Goal: Information Seeking & Learning: Learn about a topic

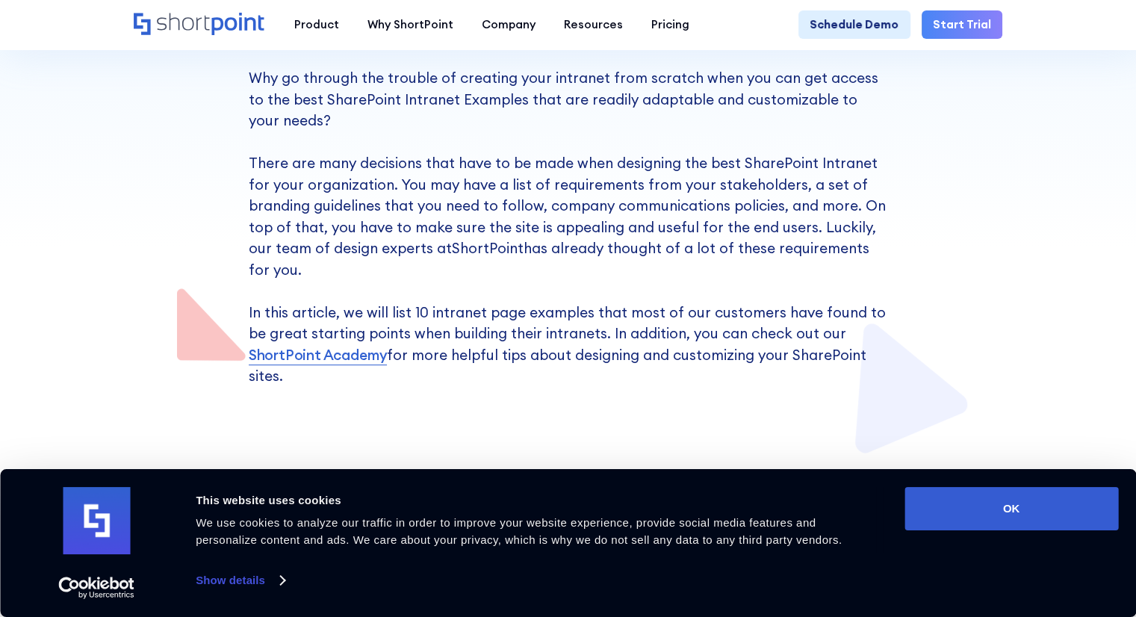
scroll to position [448, 0]
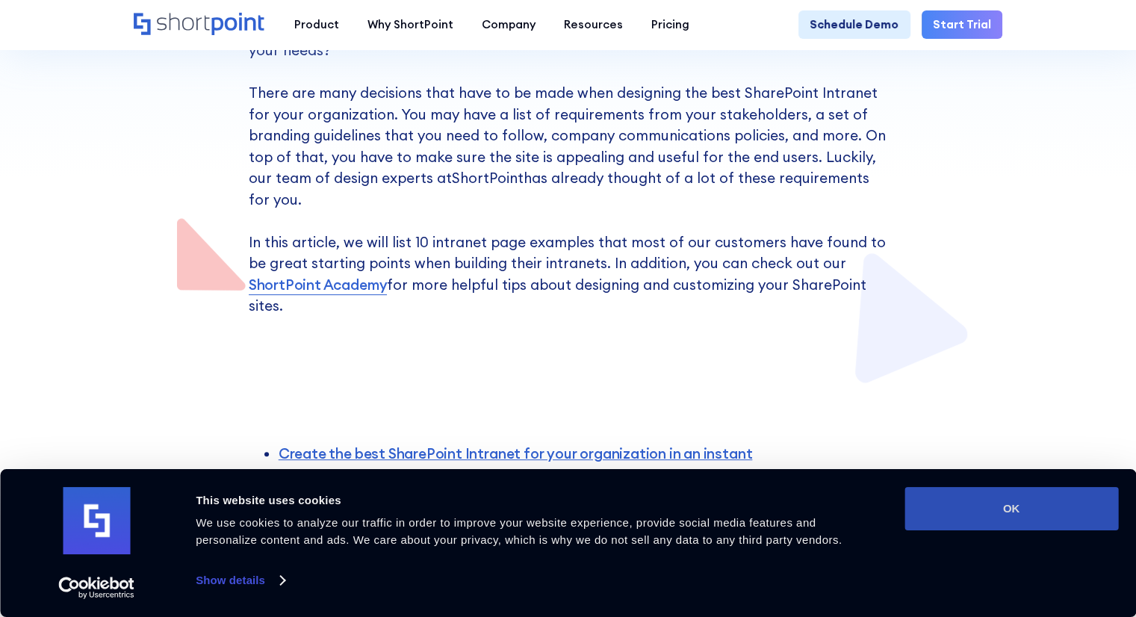
click at [1078, 499] on button "OK" at bounding box center [1012, 508] width 214 height 43
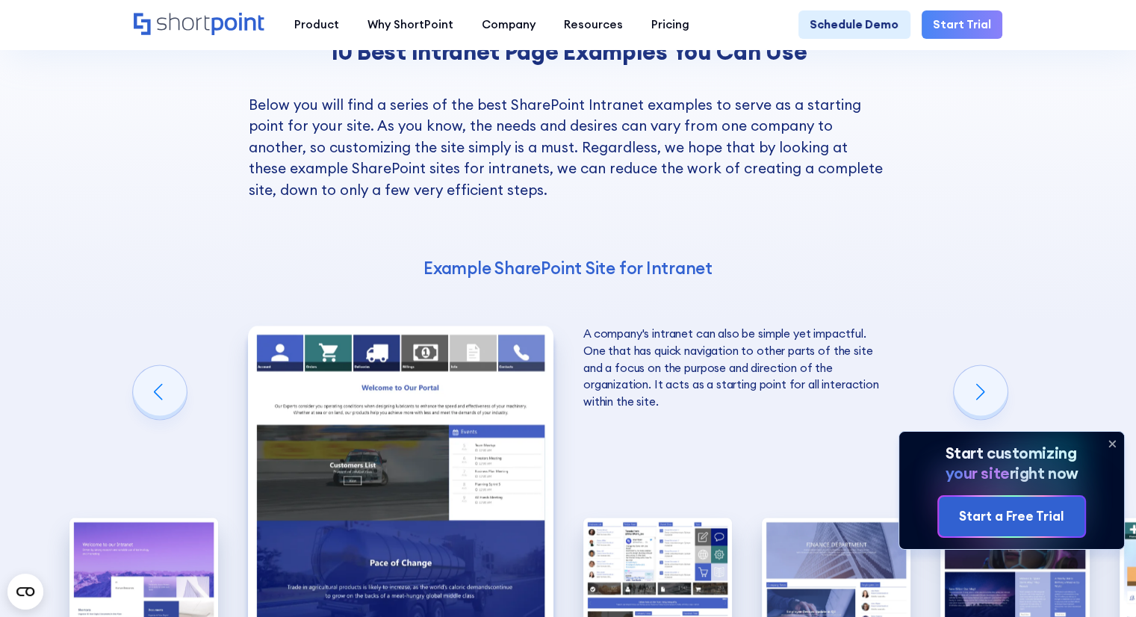
scroll to position [2092, 0]
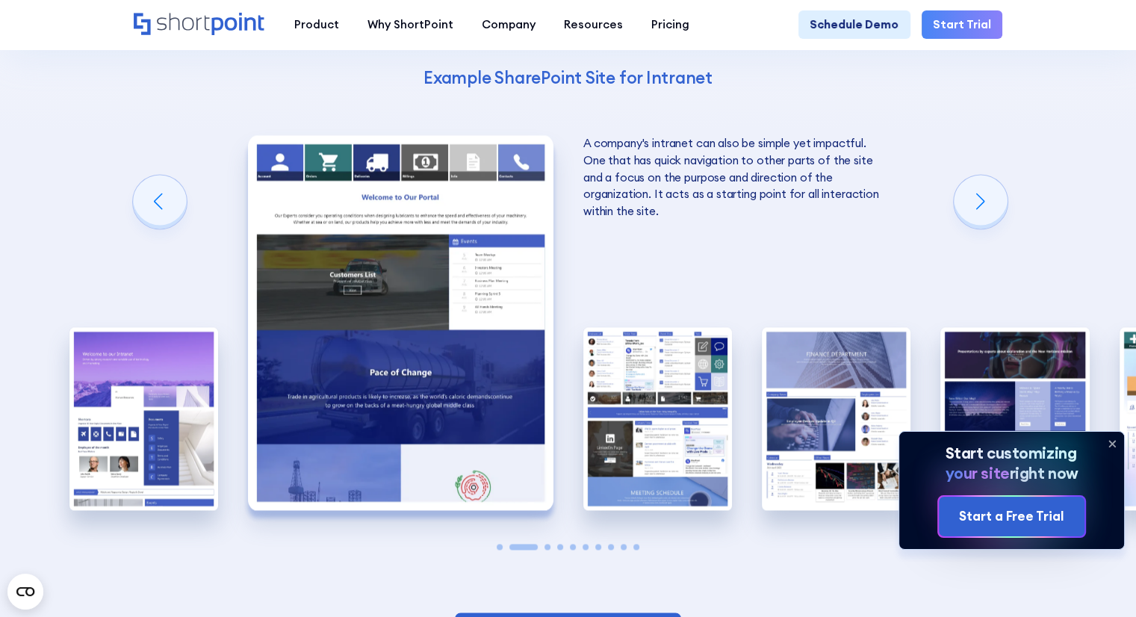
drag, startPoint x: 683, startPoint y: 211, endPoint x: 595, endPoint y: 237, distance: 91.7
click at [589, 232] on div "10 Best Intranet Page Examples You Can Use Below you will find a series of the …" at bounding box center [568, 212] width 1136 height 964
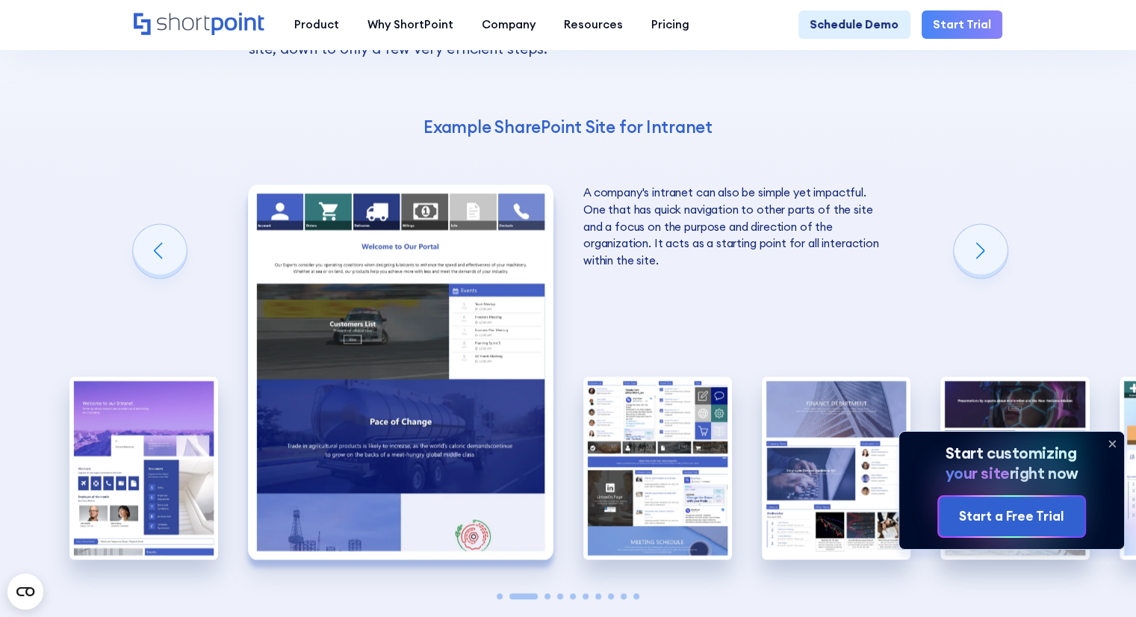
scroll to position [2017, 0]
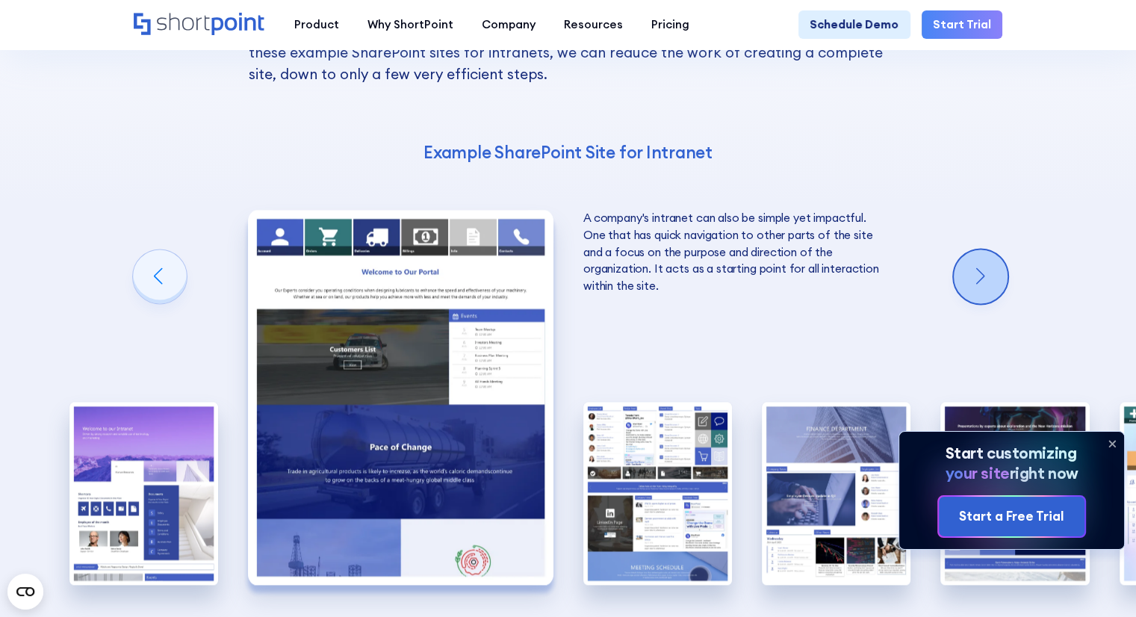
click at [1000, 250] on div "Next slide" at bounding box center [981, 277] width 54 height 54
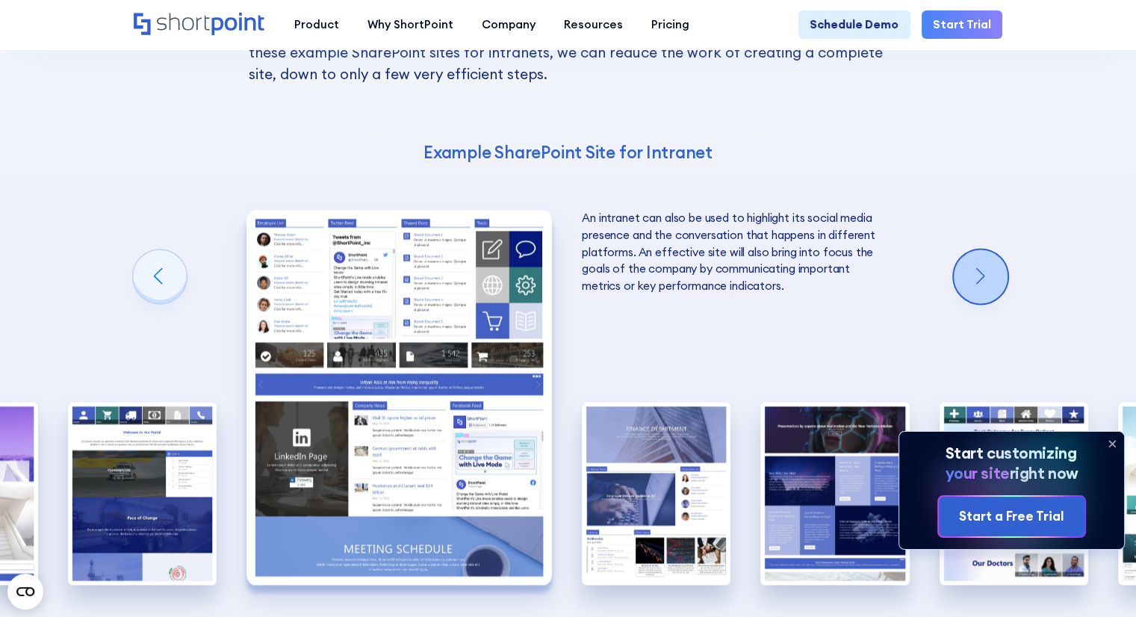
click at [998, 250] on div "Next slide" at bounding box center [981, 277] width 54 height 54
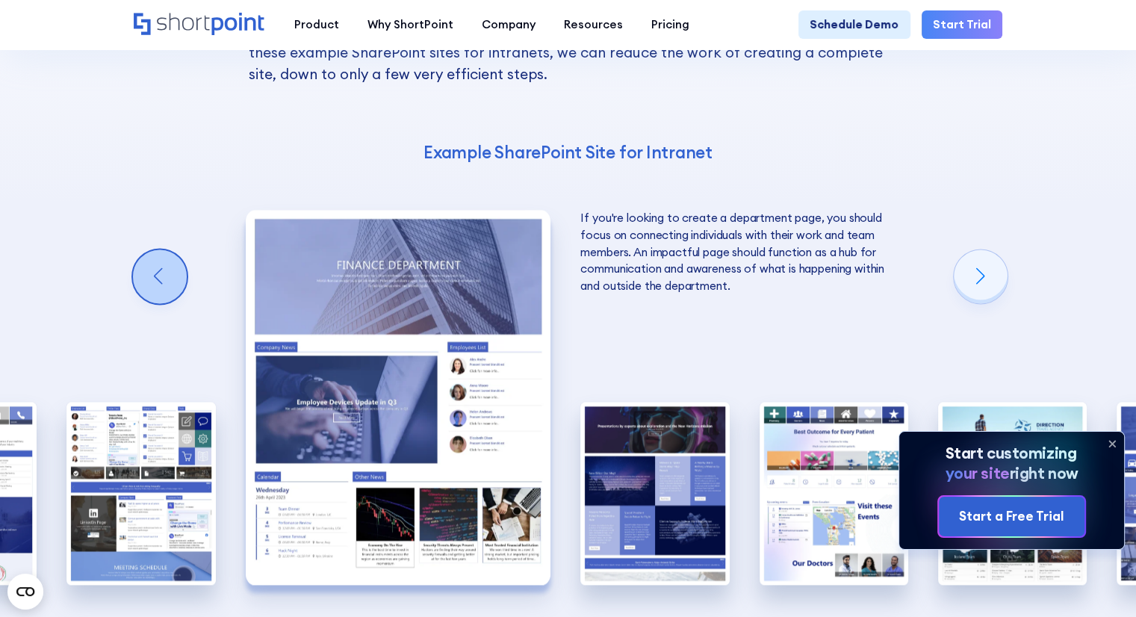
click at [160, 250] on div "Previous slide" at bounding box center [160, 277] width 54 height 54
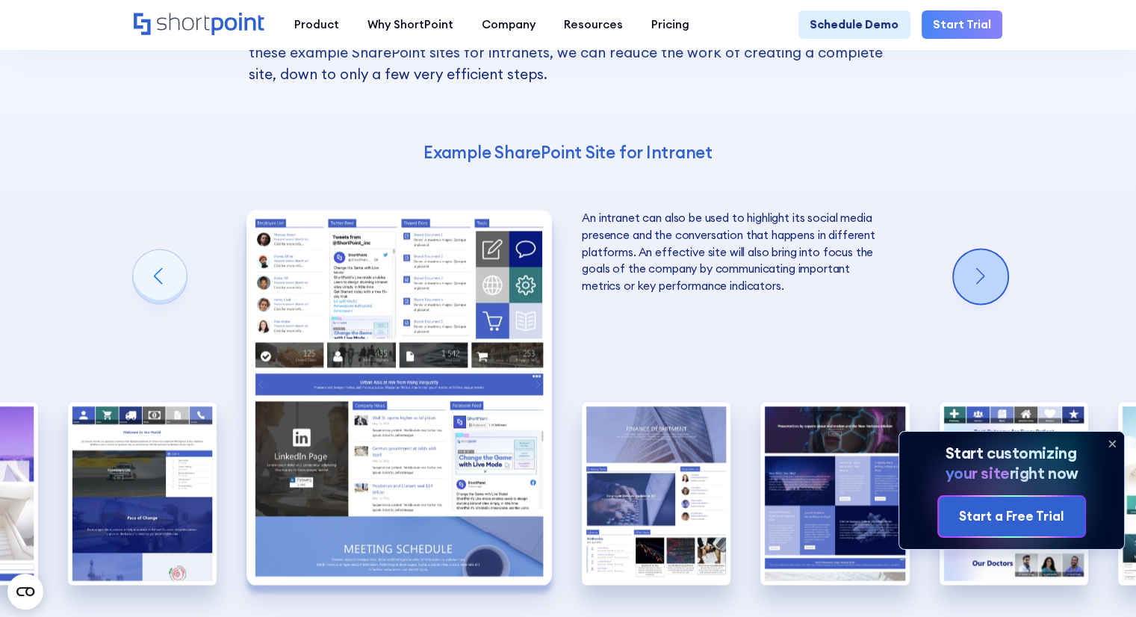
click at [1001, 250] on div "Next slide" at bounding box center [981, 277] width 54 height 54
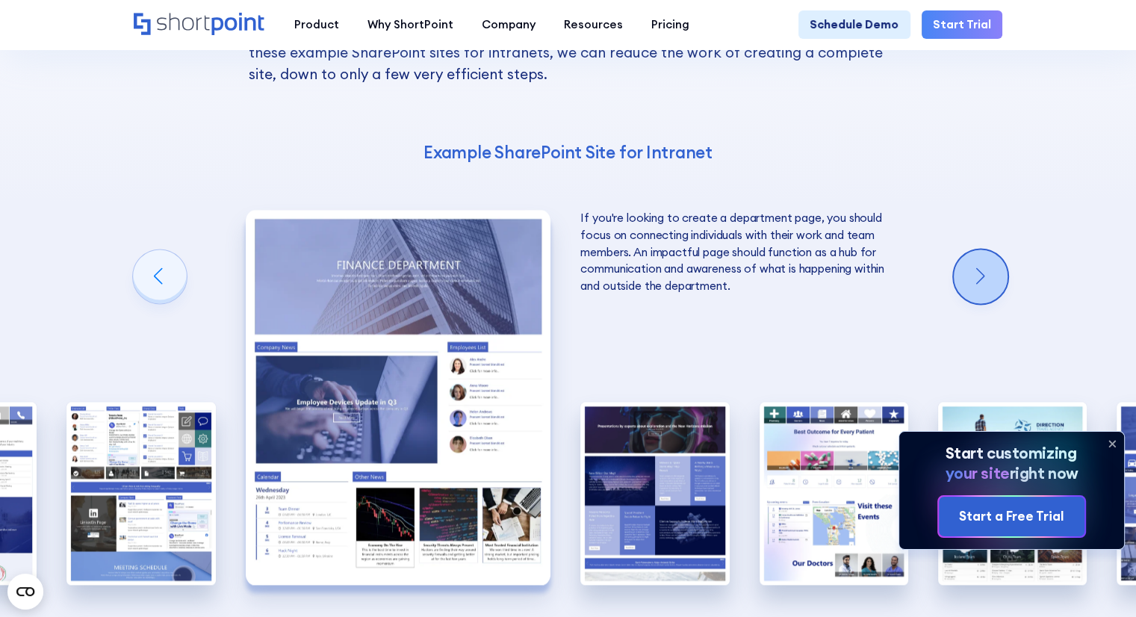
click at [1001, 250] on div "Next slide" at bounding box center [981, 277] width 54 height 54
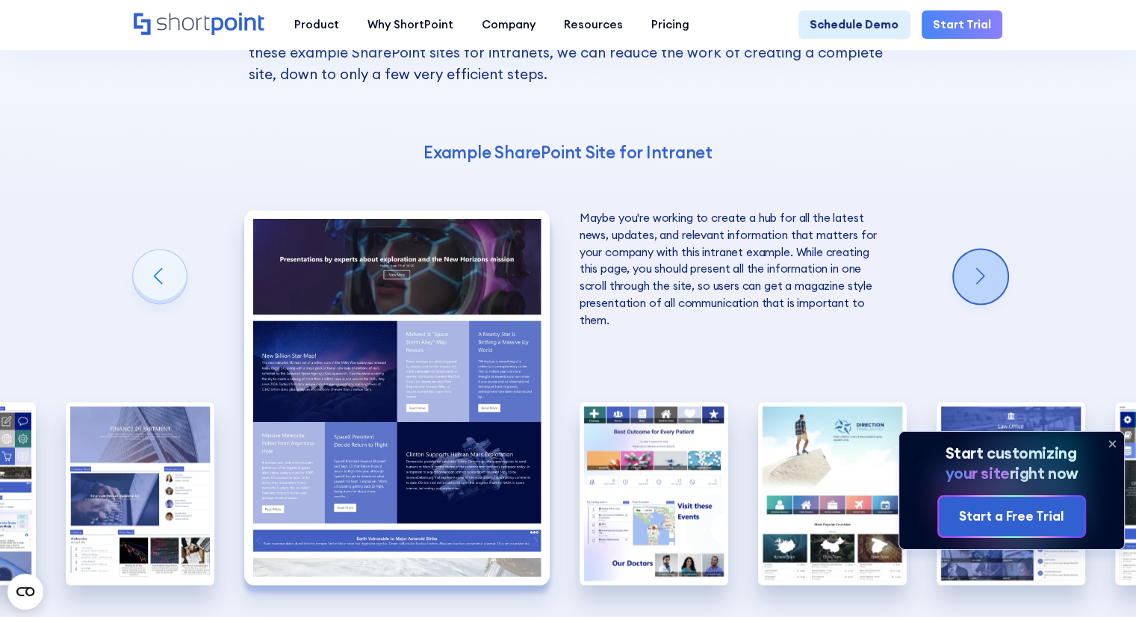
click at [1001, 250] on div "Next slide" at bounding box center [981, 277] width 54 height 54
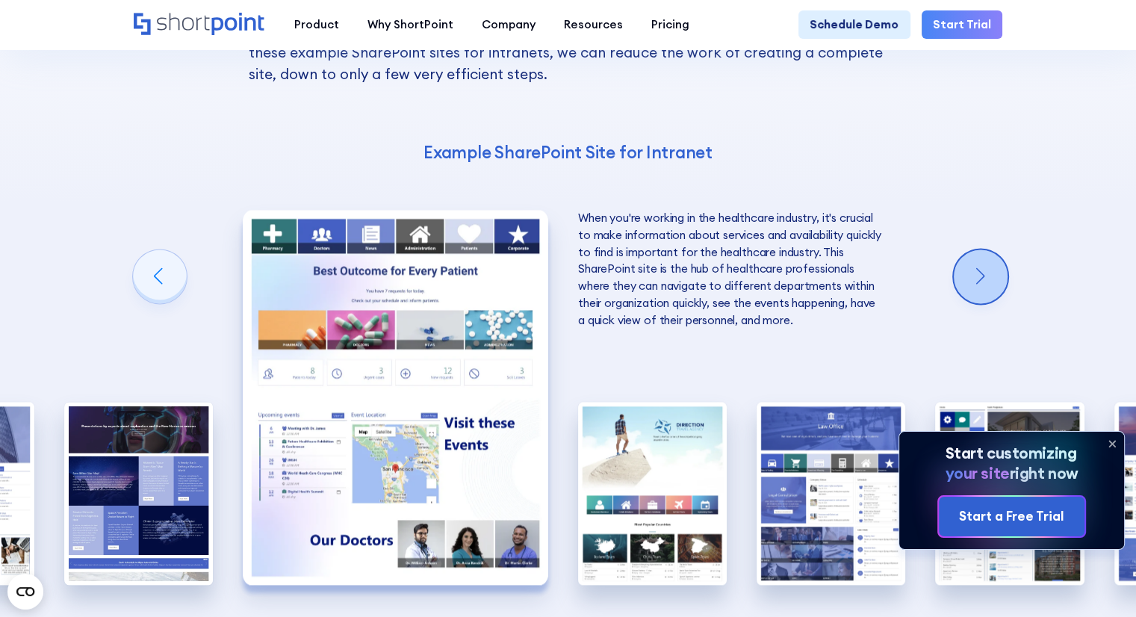
click at [1001, 250] on div "Next slide" at bounding box center [981, 277] width 54 height 54
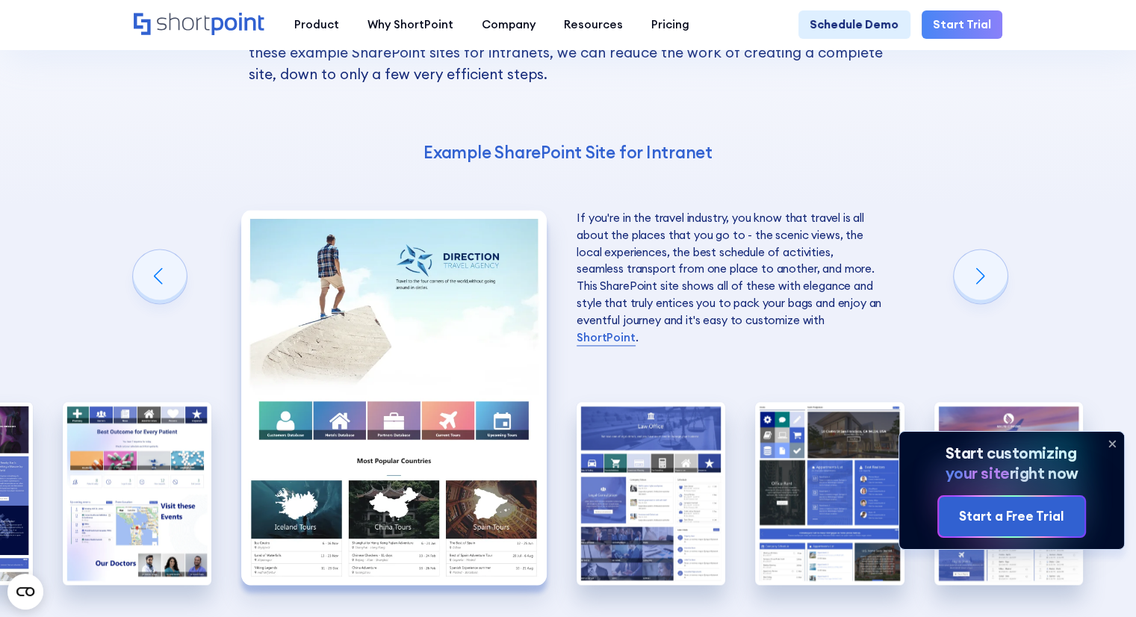
click at [410, 563] on div "10 Best Intranet Page Examples You Can Use Below you will find a series of the …" at bounding box center [568, 287] width 1136 height 964
click at [970, 250] on div "Next slide" at bounding box center [981, 277] width 54 height 54
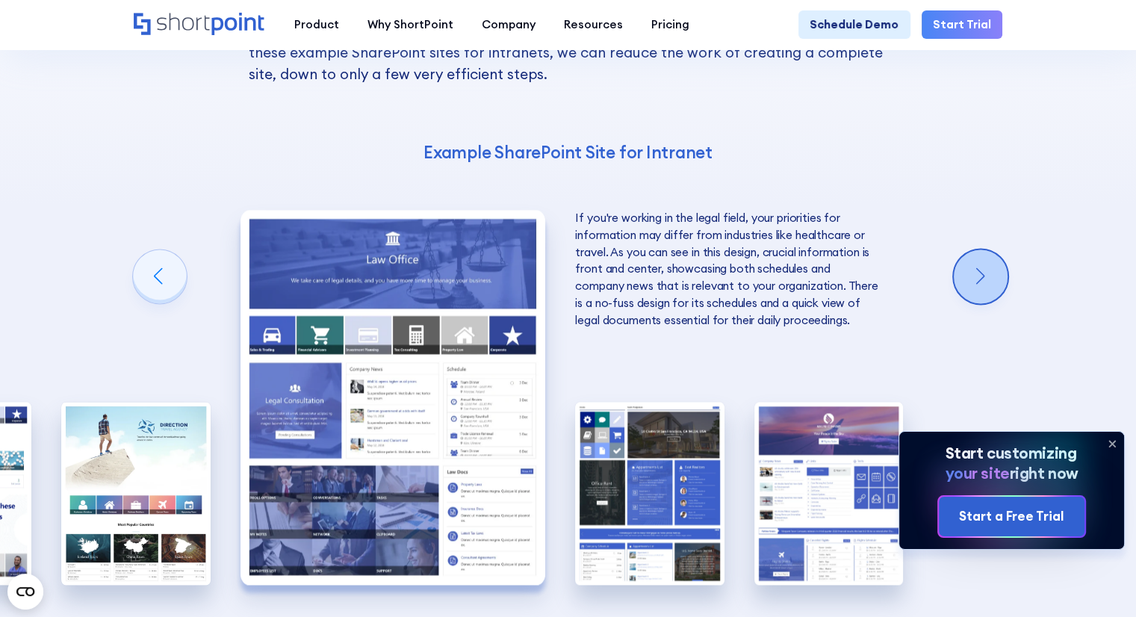
click at [970, 250] on div "Next slide" at bounding box center [981, 277] width 54 height 54
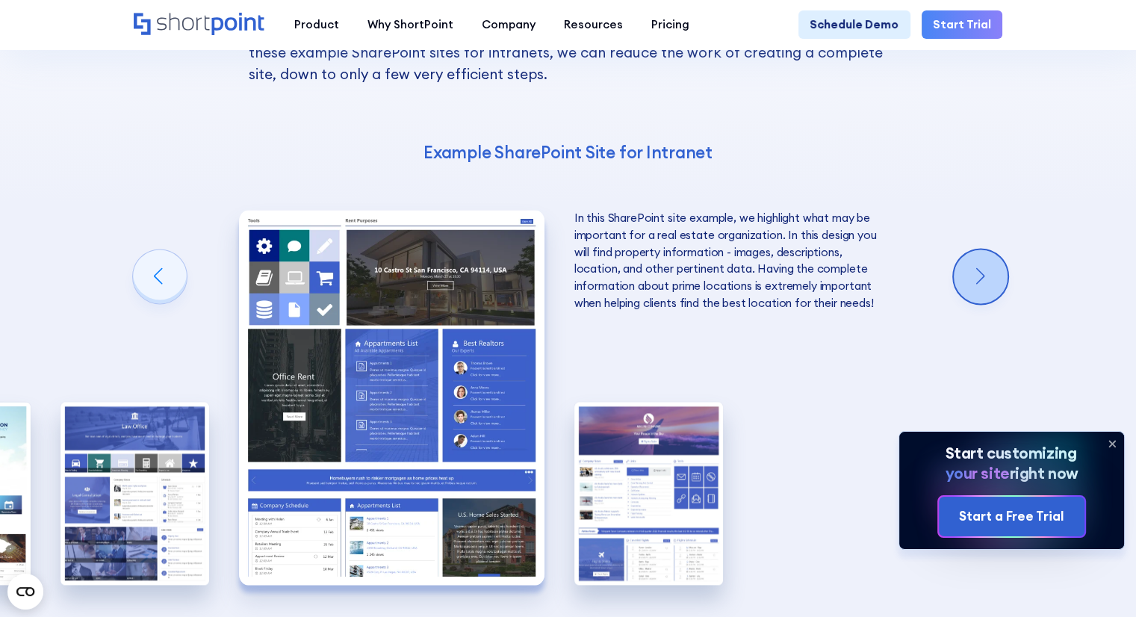
click at [970, 250] on div "Next slide" at bounding box center [981, 277] width 54 height 54
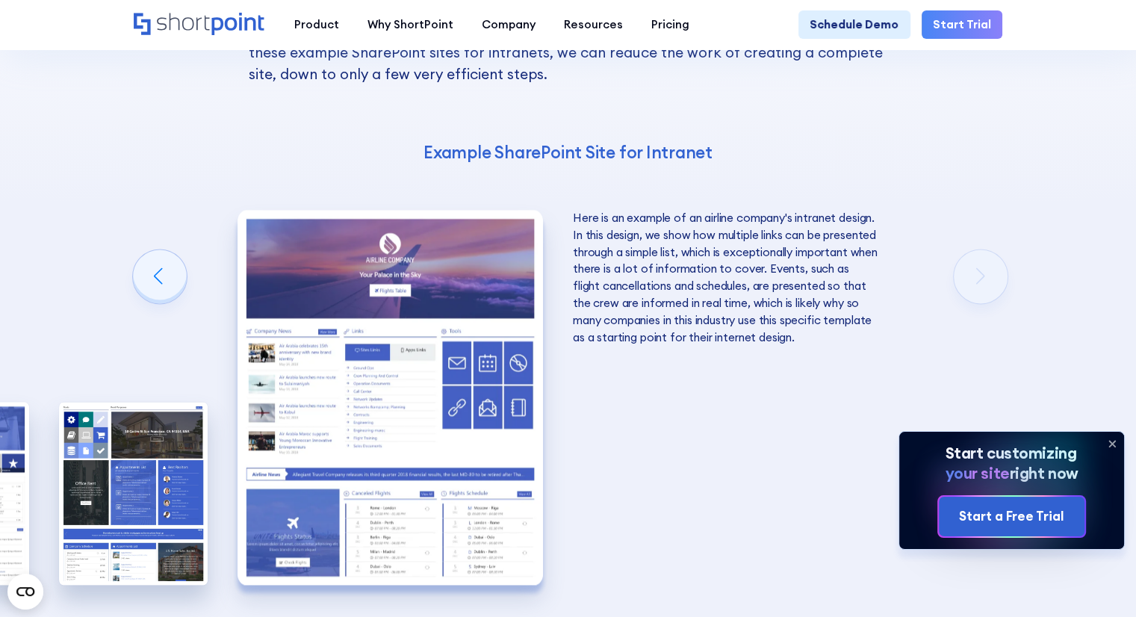
click at [983, 205] on div "10 Best Intranet Page Examples You Can Use Below you will find a series of the …" at bounding box center [568, 287] width 1136 height 964
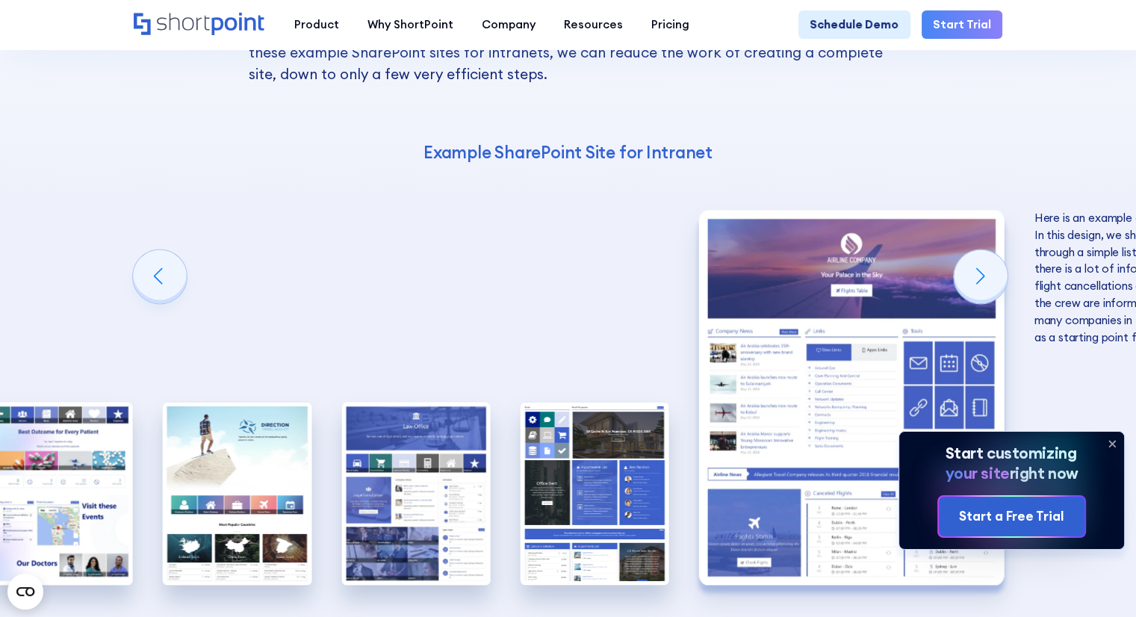
click at [766, 252] on img "10 / 10" at bounding box center [852, 397] width 306 height 375
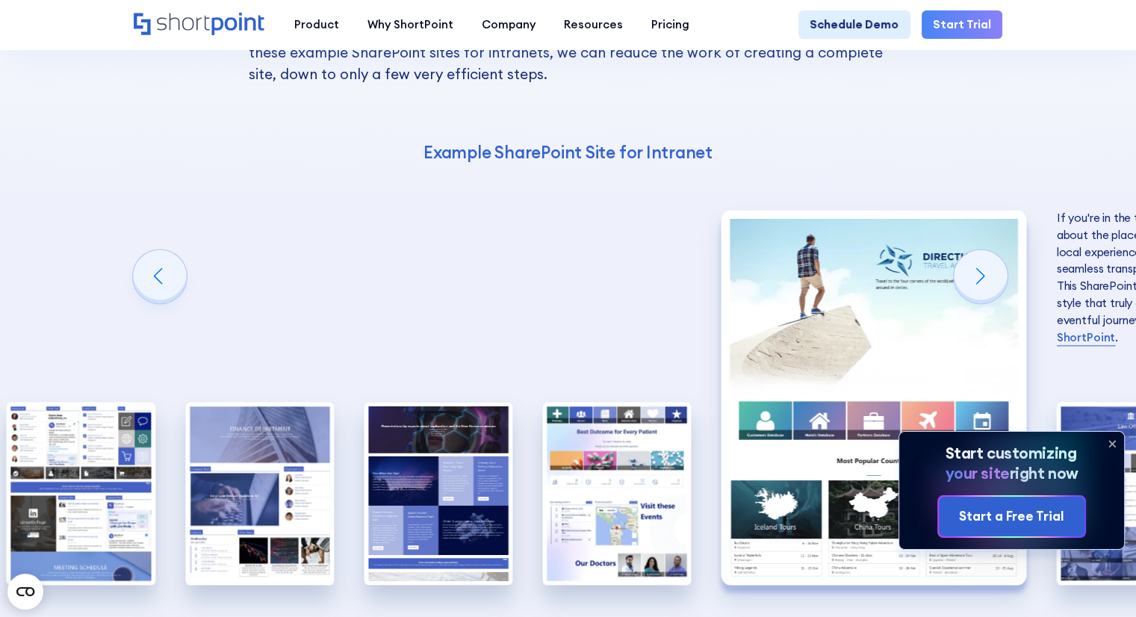
click at [894, 276] on img "7 / 10" at bounding box center [875, 397] width 306 height 375
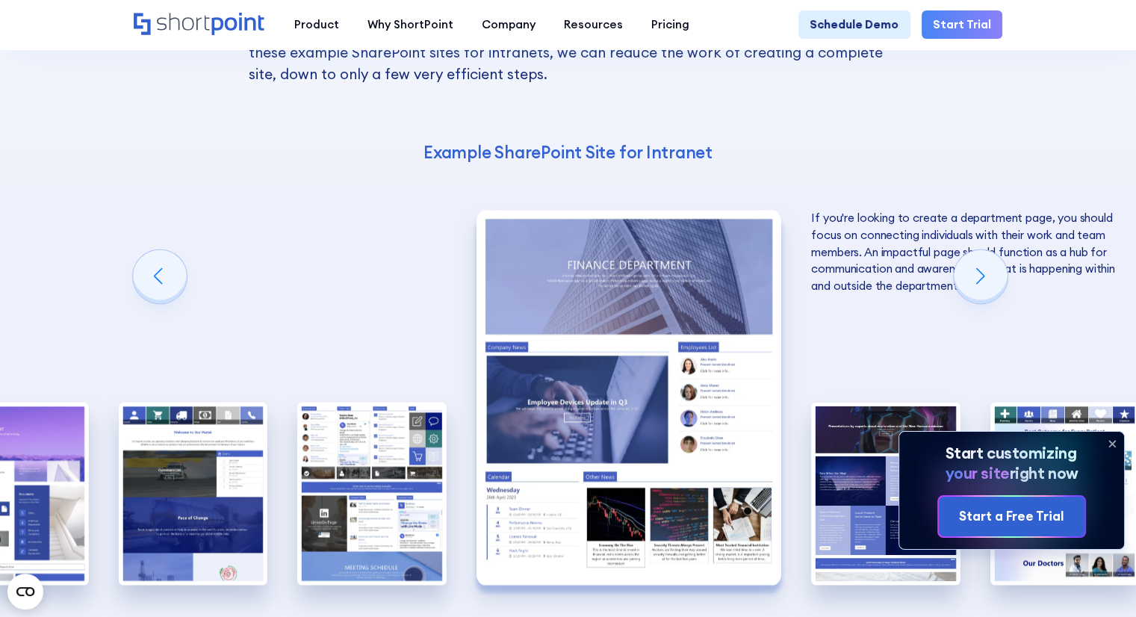
click at [741, 309] on img "4 / 10" at bounding box center [629, 397] width 306 height 375
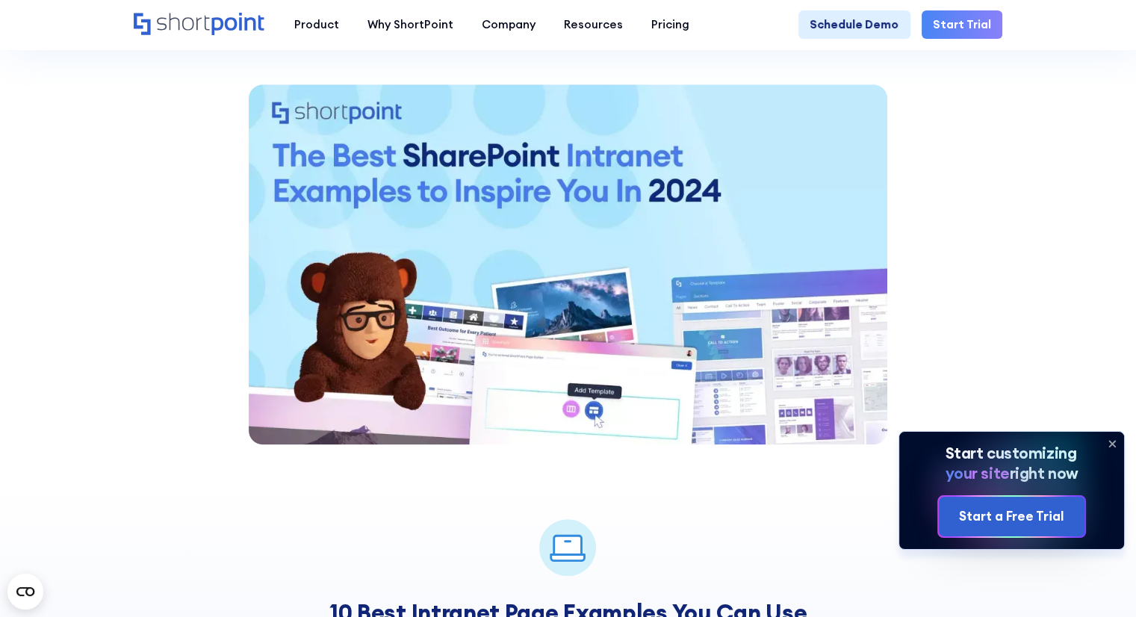
scroll to position [0, 0]
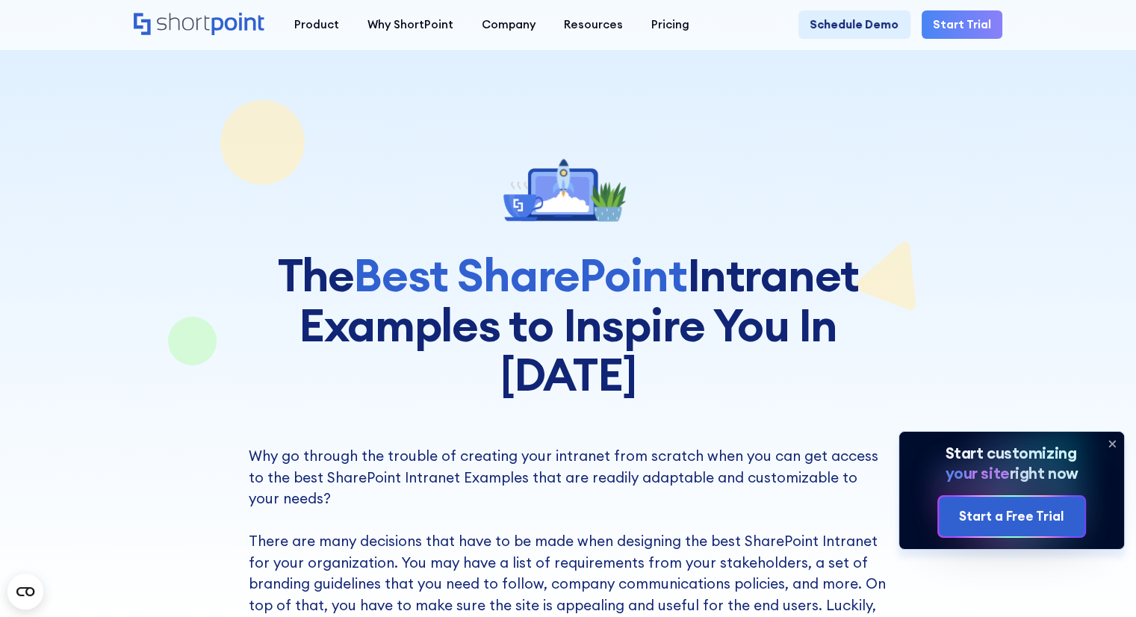
drag, startPoint x: 684, startPoint y: 470, endPoint x: 660, endPoint y: 75, distance: 396.0
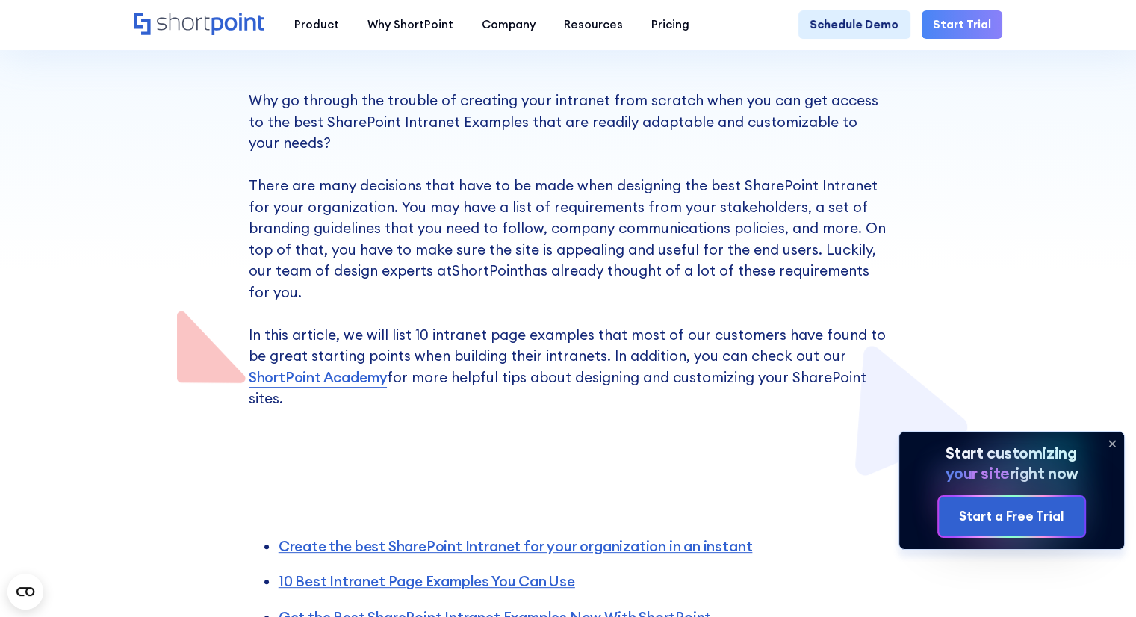
scroll to position [496, 0]
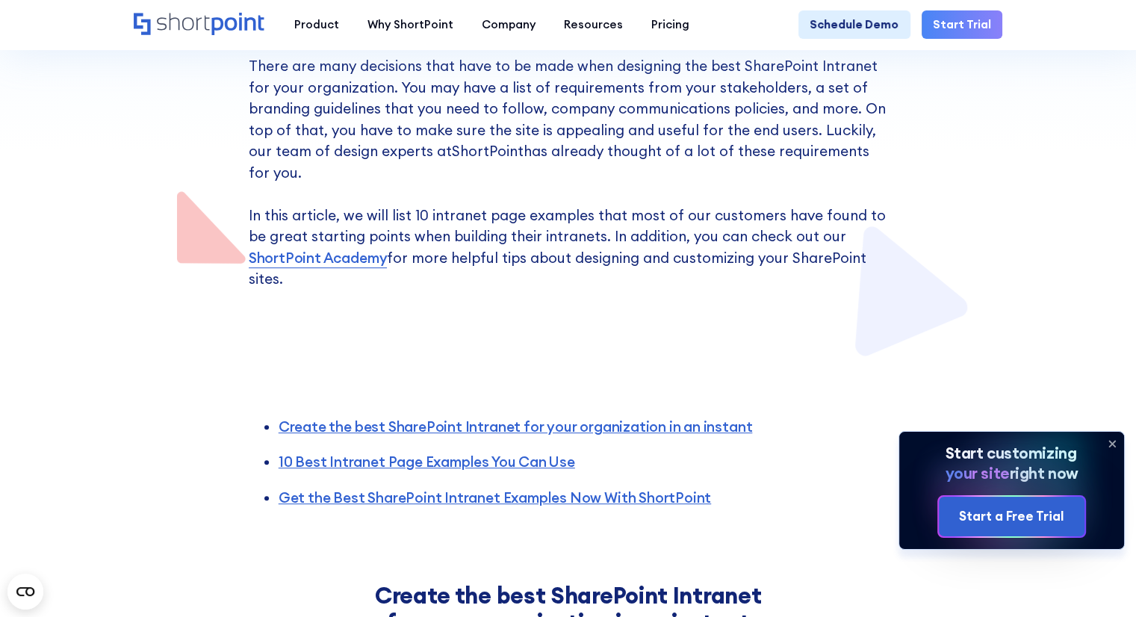
drag, startPoint x: 698, startPoint y: 212, endPoint x: 704, endPoint y: 296, distance: 83.8
